Goal: Navigation & Orientation: Go to known website

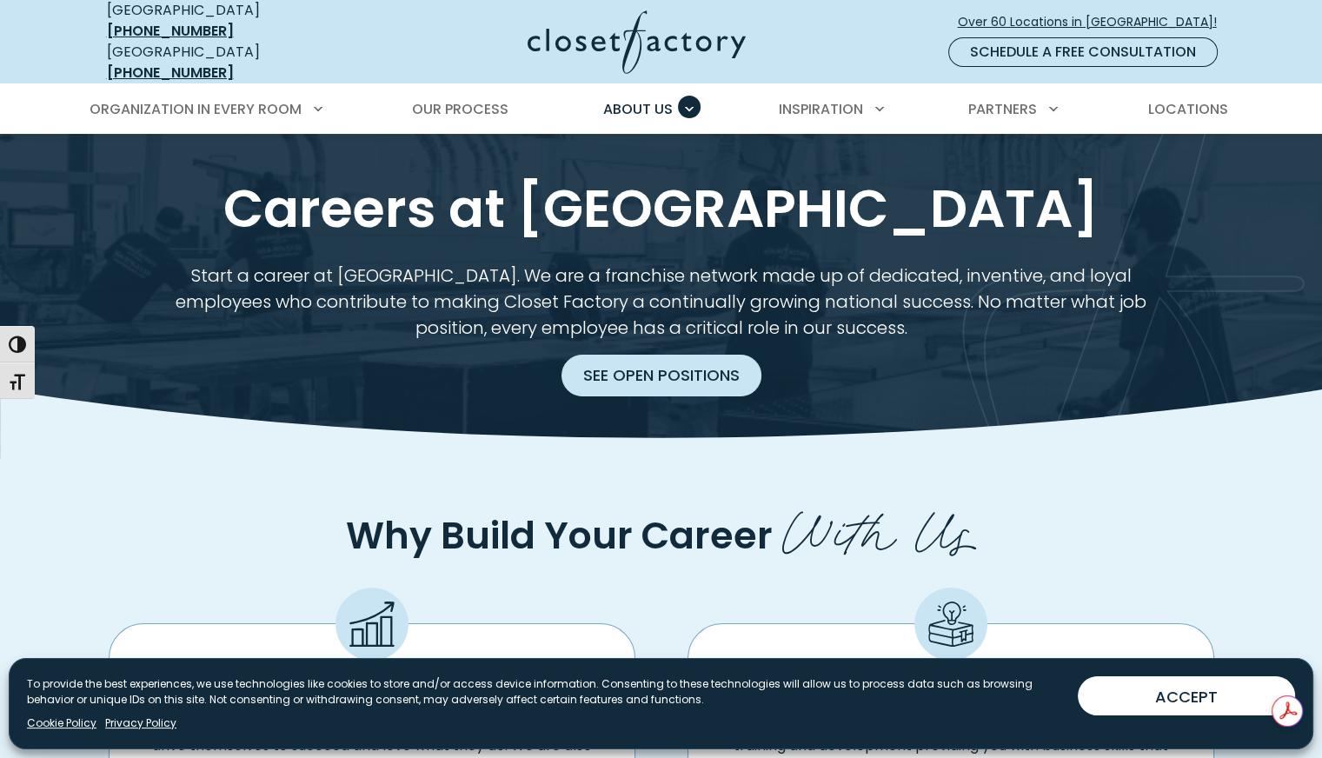
click at [691, 367] on link "See Open Positions" at bounding box center [662, 376] width 200 height 42
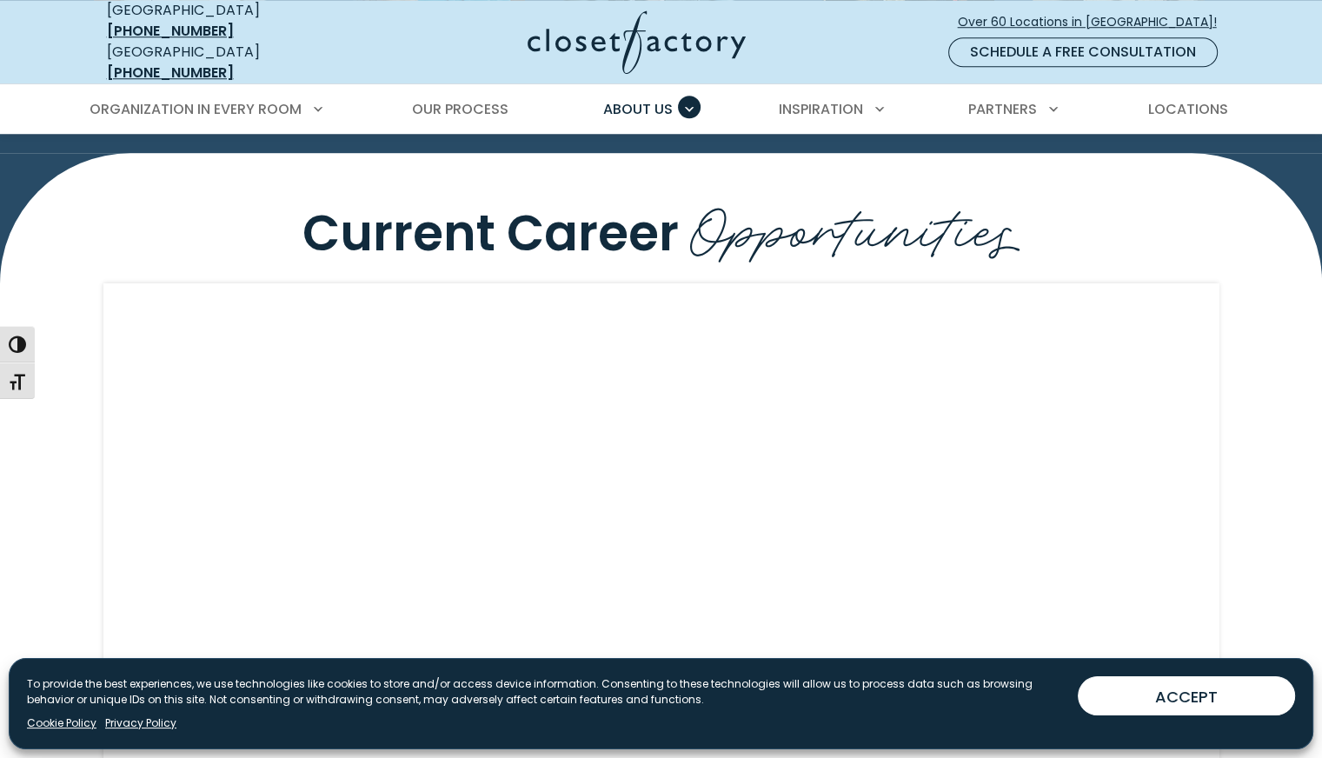
scroll to position [1521, 0]
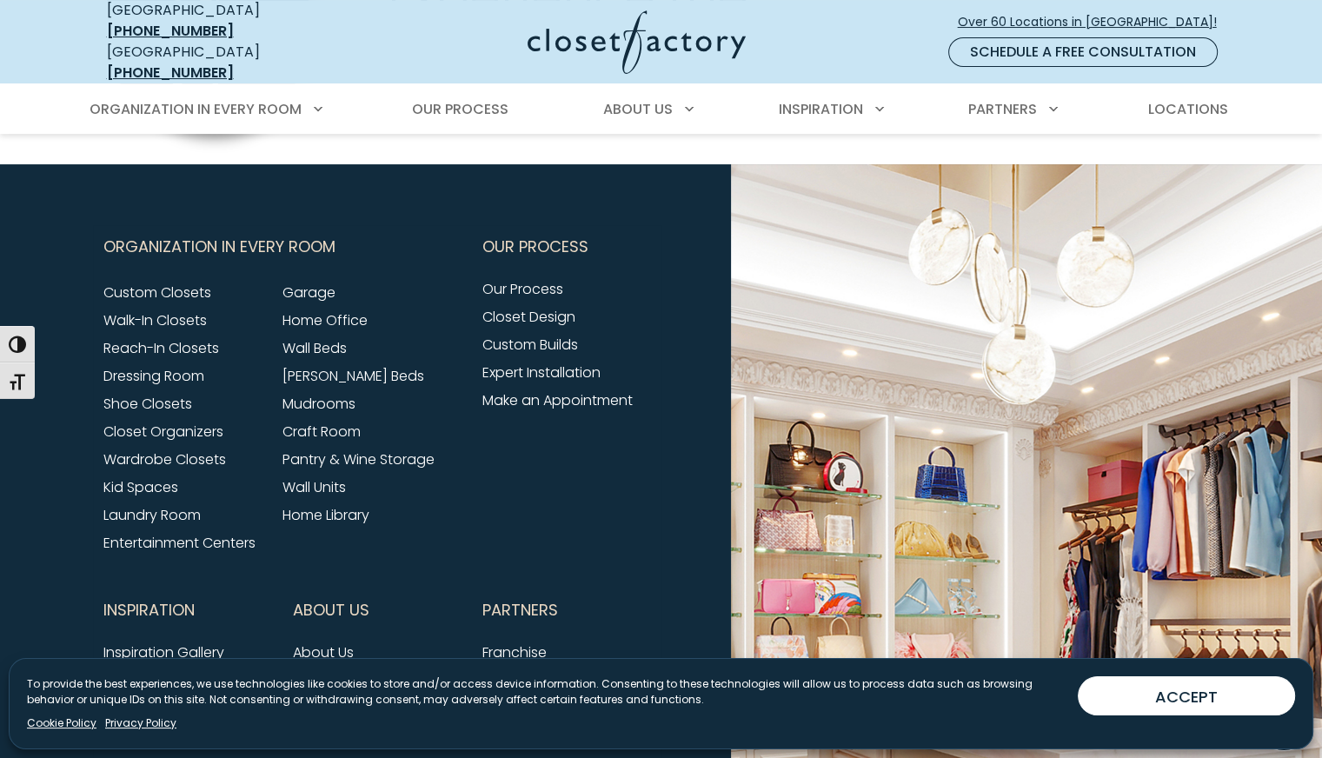
scroll to position [6878, 0]
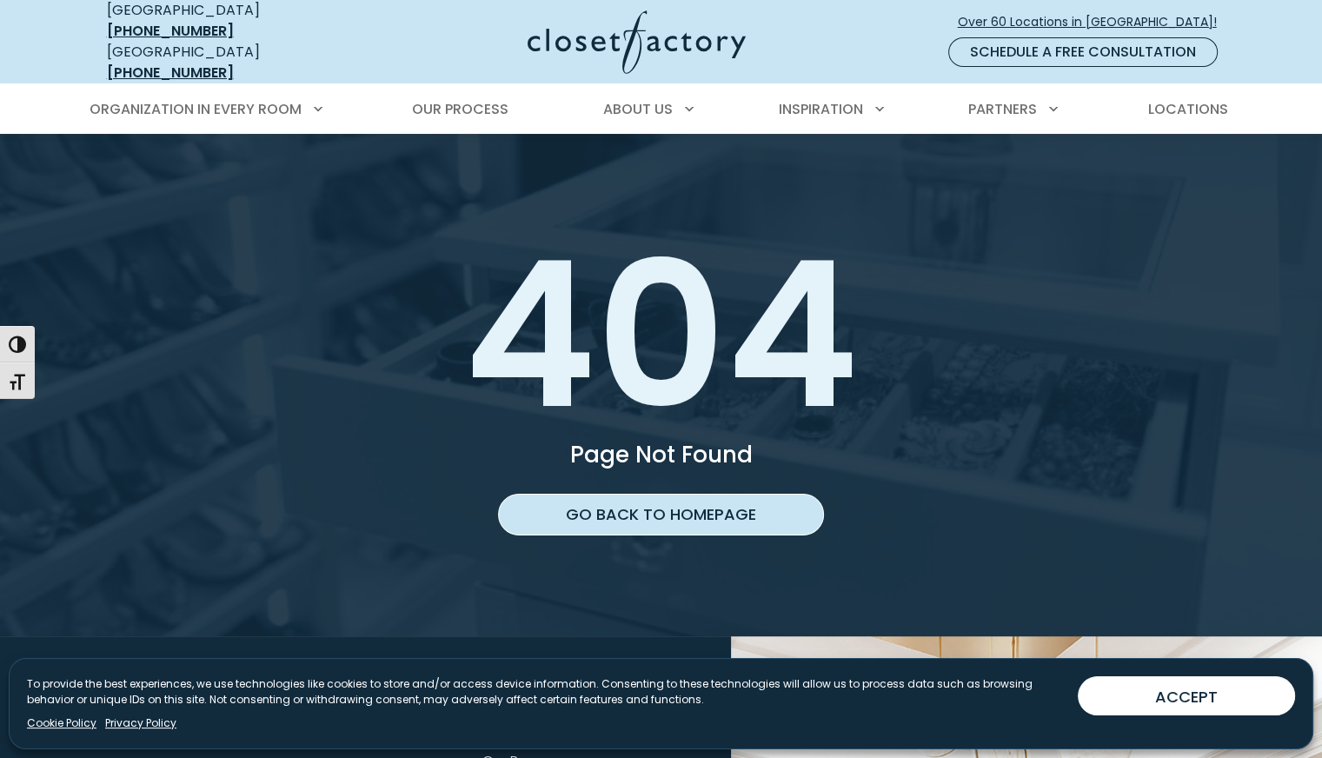
click at [736, 494] on link "Go back to homepage" at bounding box center [661, 515] width 326 height 42
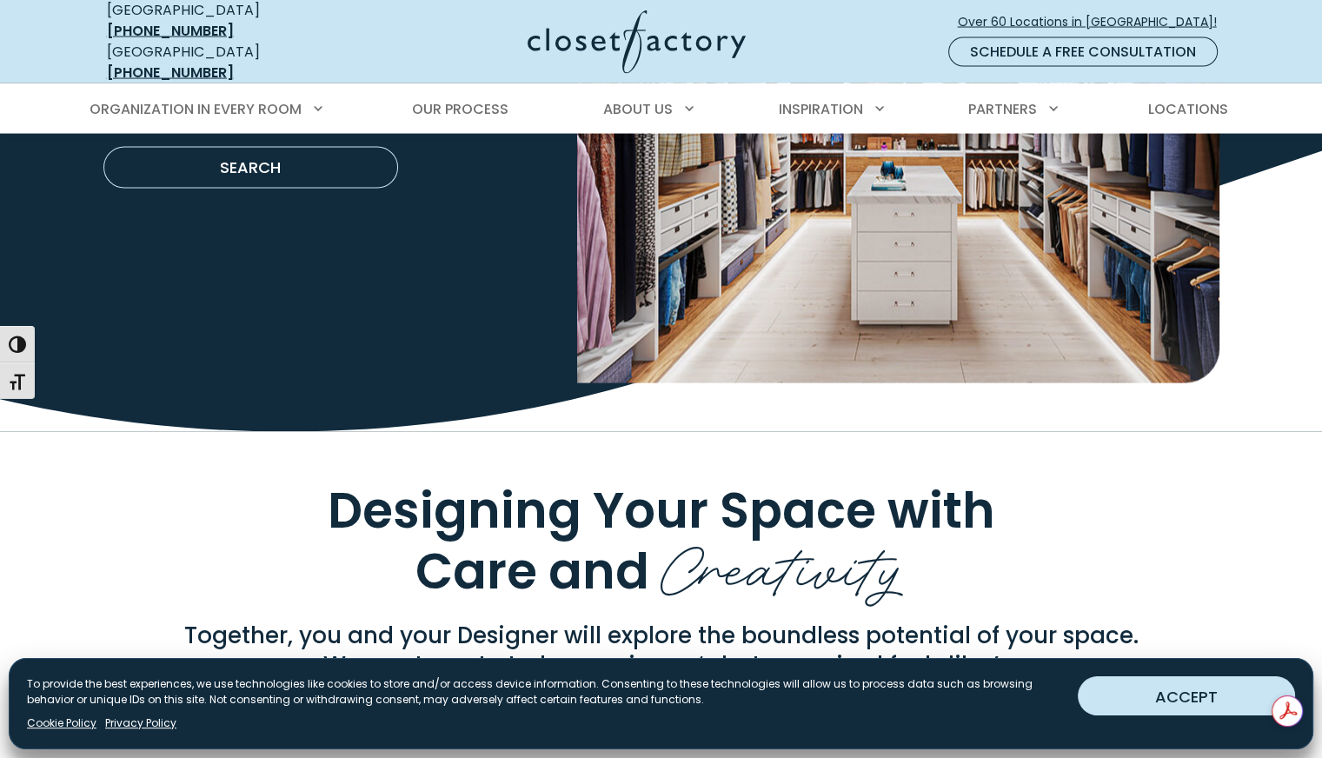
click at [1196, 681] on button "ACCEPT" at bounding box center [1186, 695] width 217 height 39
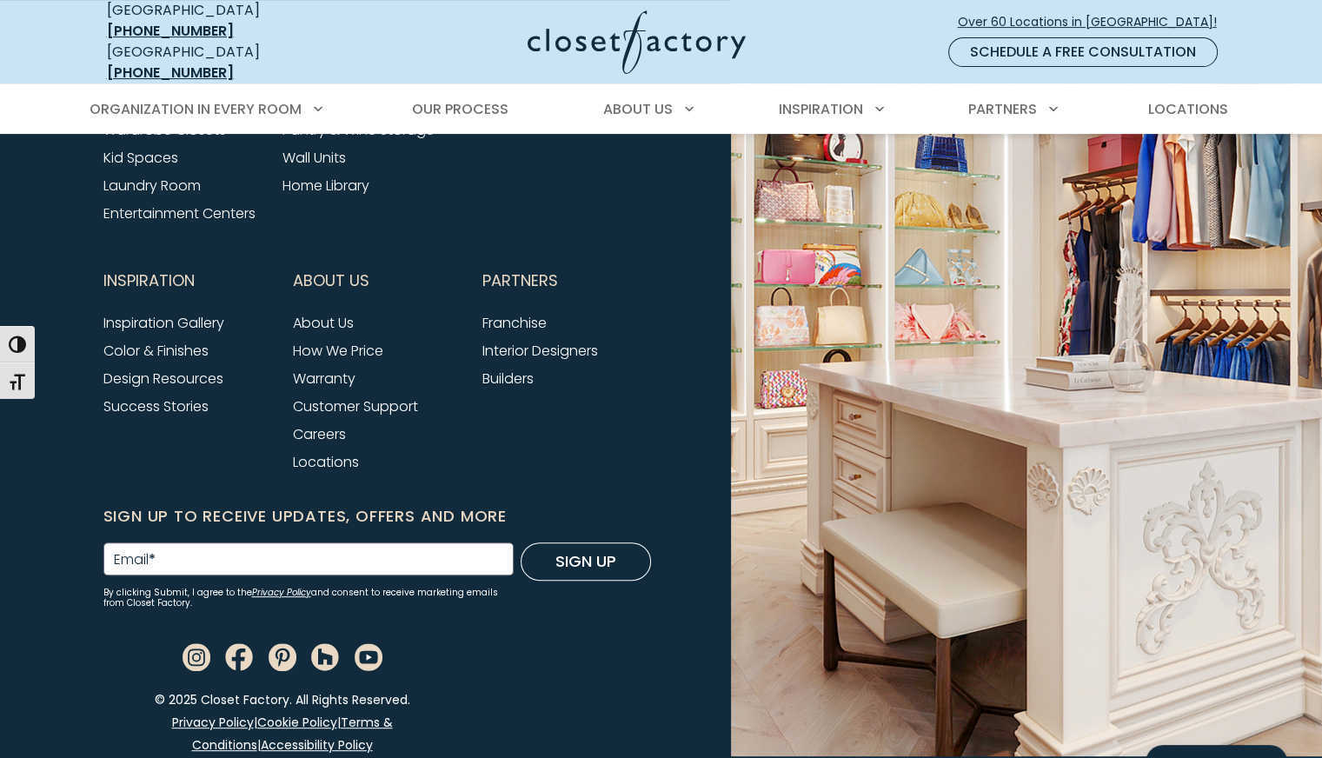
scroll to position [7225, 0]
